Goal: Register for event/course

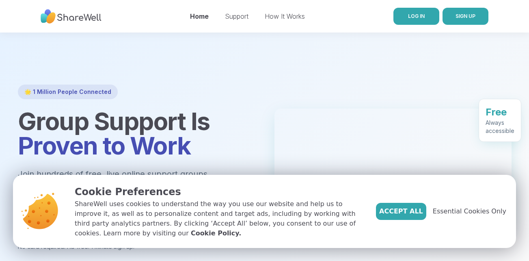
click at [251, 22] on link "LOG IN" at bounding box center [417, 16] width 46 height 17
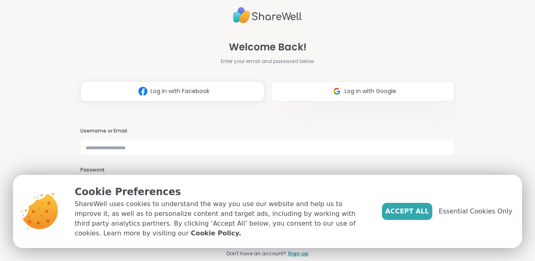
click at [251, 87] on img at bounding box center [336, 91] width 15 height 15
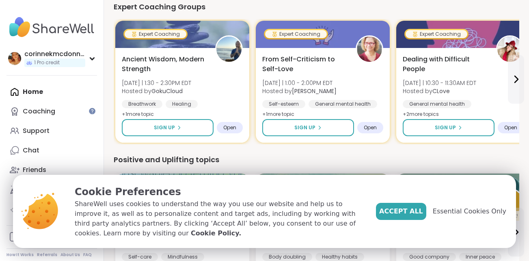
scroll to position [87, 0]
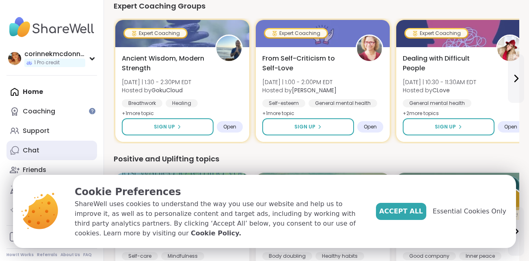
click at [41, 146] on link "Chat" at bounding box center [51, 150] width 91 height 19
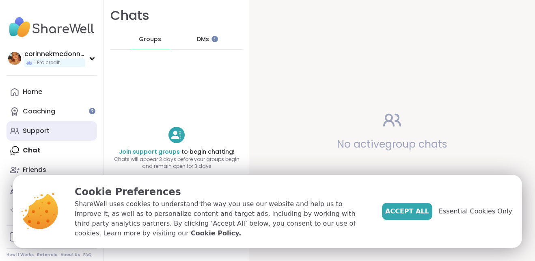
click at [40, 125] on link "Support" at bounding box center [51, 130] width 91 height 19
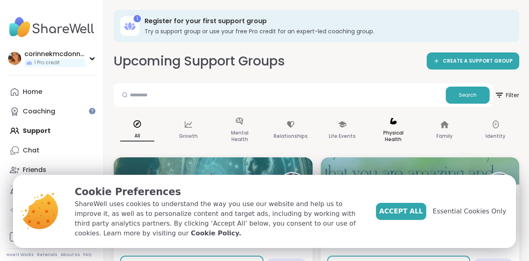
click at [251, 128] on p "Physical Health" at bounding box center [393, 136] width 34 height 16
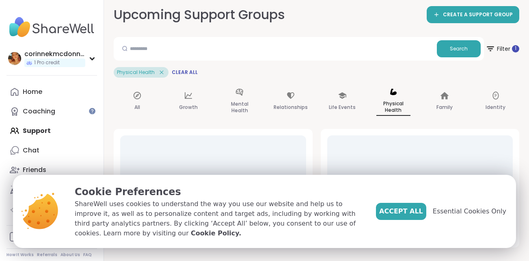
scroll to position [76, 0]
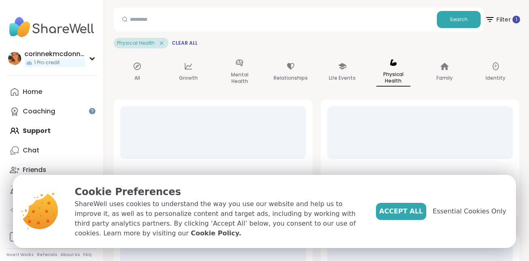
click at [251, 12] on span "Filter 1" at bounding box center [502, 19] width 35 height 20
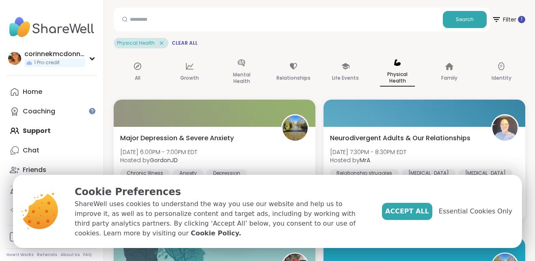
click at [251, 41] on div "Physical Health Clear All" at bounding box center [320, 43] width 412 height 11
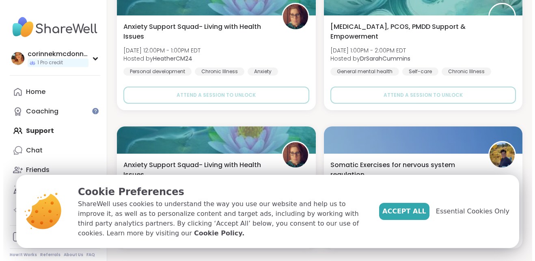
scroll to position [603, 0]
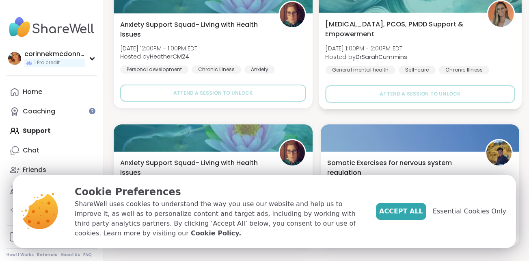
click at [251, 50] on div "[MEDICAL_DATA], PCOS, PMDD Support & Empowerment [DATE] 1:00PM - 2:00PM EDT Hos…" at bounding box center [420, 46] width 190 height 55
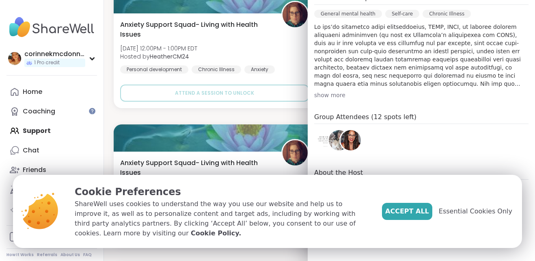
scroll to position [262, 0]
